Goal: Task Accomplishment & Management: Use online tool/utility

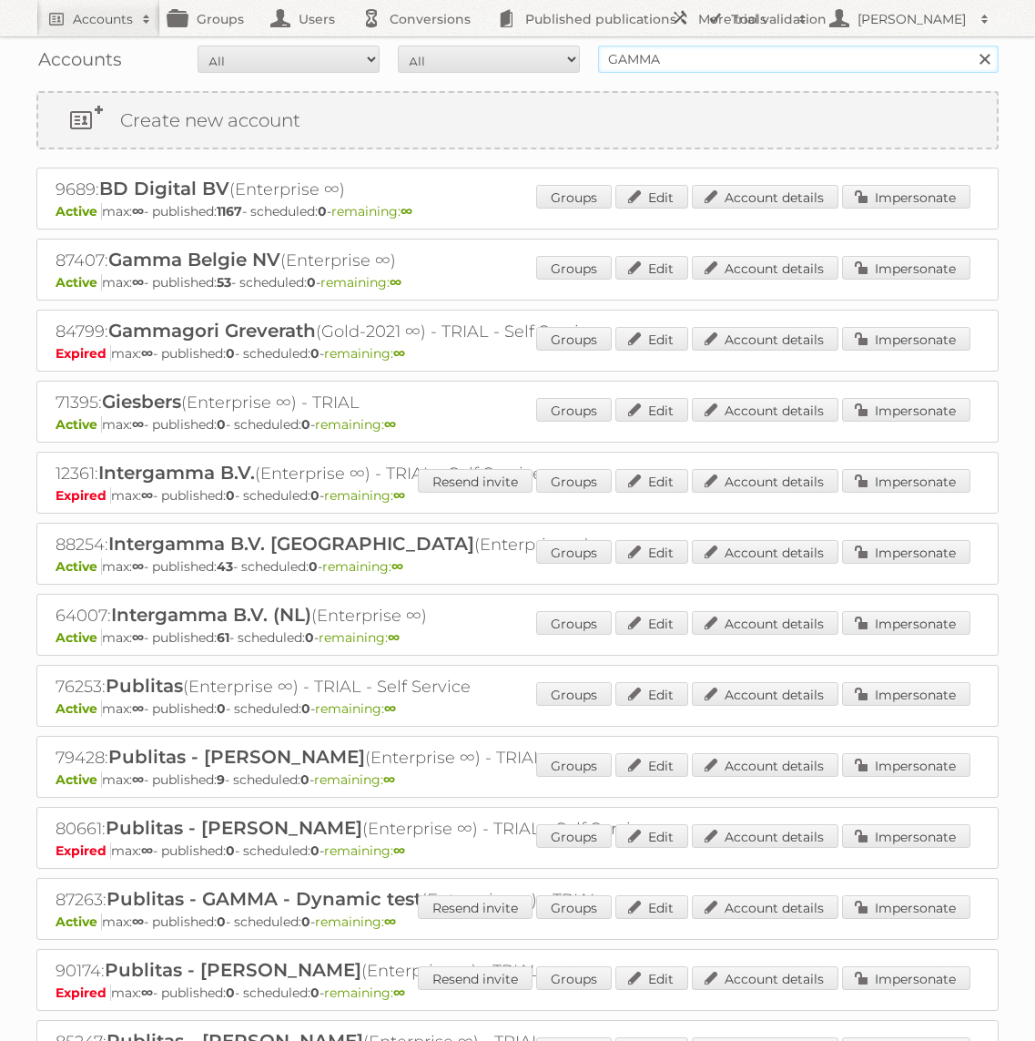
click at [639, 56] on input "GAMMA" at bounding box center [798, 59] width 401 height 27
type input "[DOMAIN_NAME]"
click at [971, 46] on input "Search" at bounding box center [984, 59] width 27 height 27
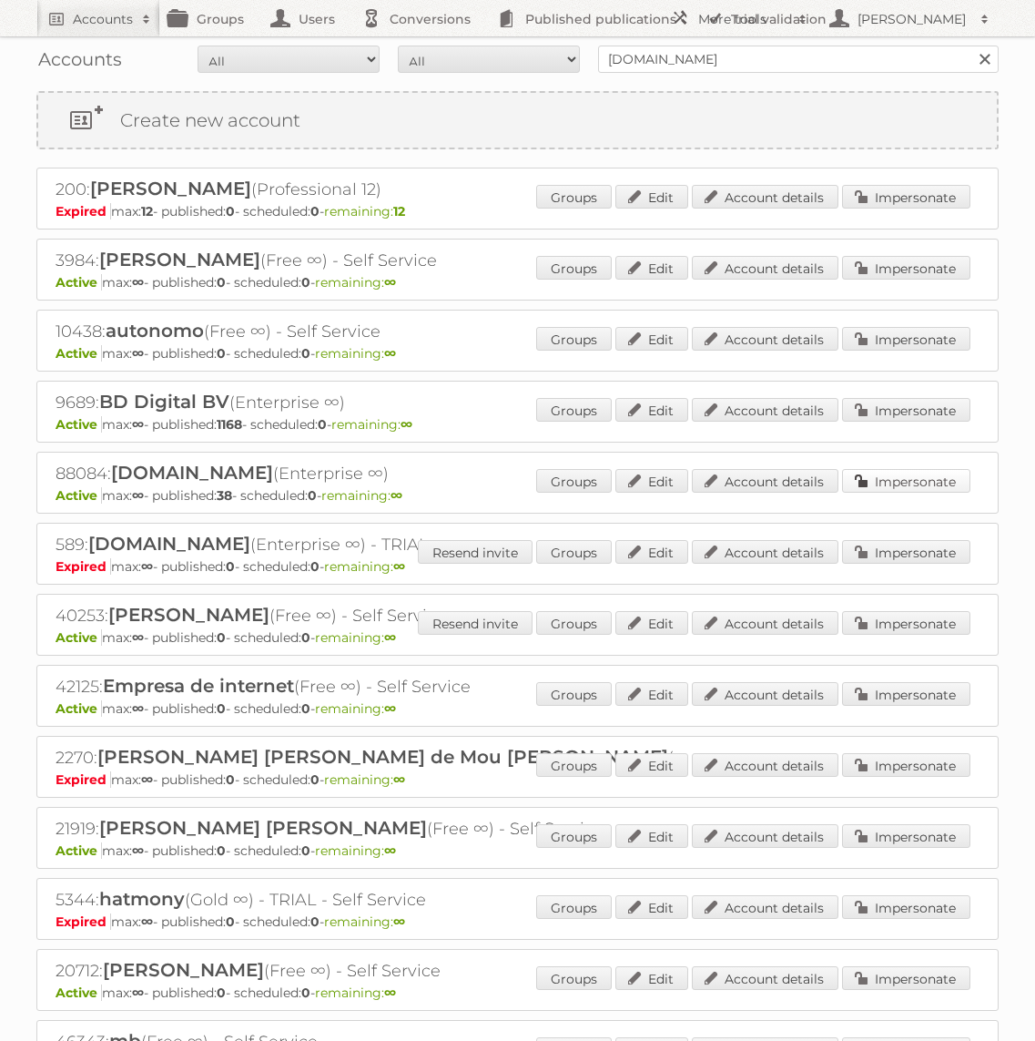
click at [888, 474] on link "Impersonate" at bounding box center [906, 481] width 128 height 24
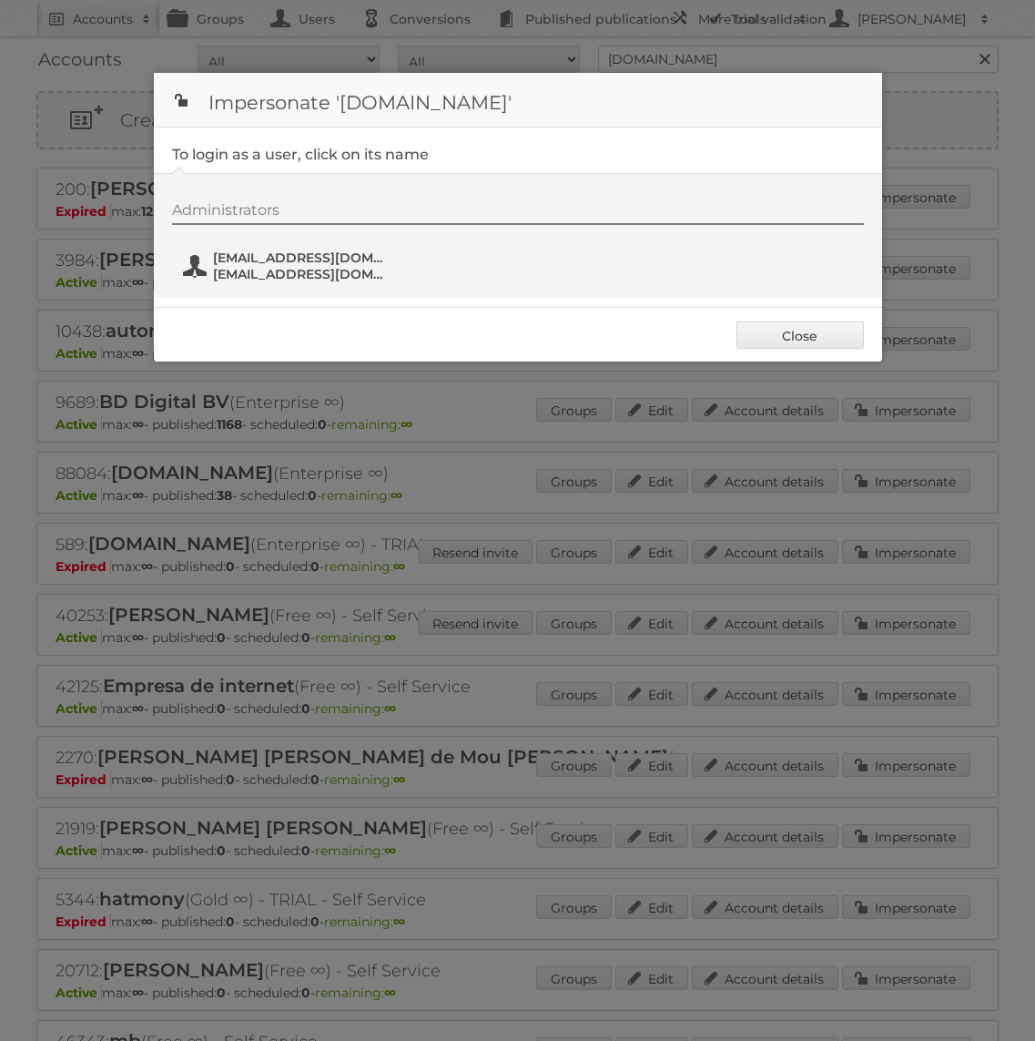
click at [271, 248] on button "[EMAIL_ADDRESS][DOMAIN_NAME] [EMAIL_ADDRESS][DOMAIN_NAME]" at bounding box center [288, 266] width 214 height 36
